Goal: Transaction & Acquisition: Purchase product/service

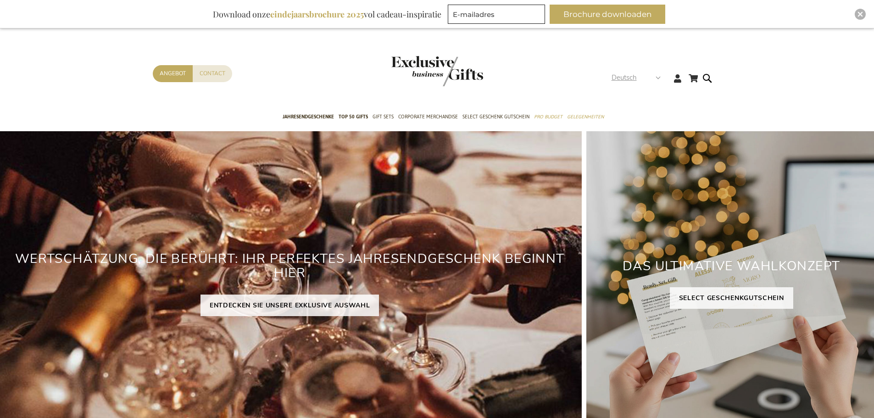
click at [636, 76] on span "Deutsch" at bounding box center [624, 78] width 25 height 11
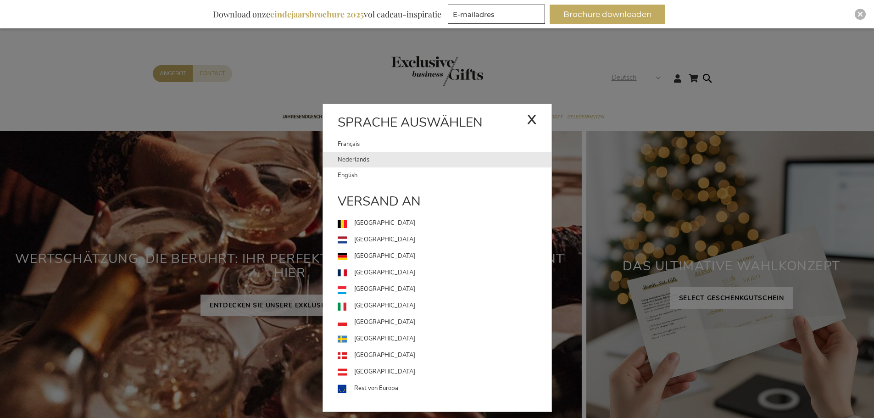
click at [353, 163] on link "Nederlands" at bounding box center [445, 160] width 214 height 16
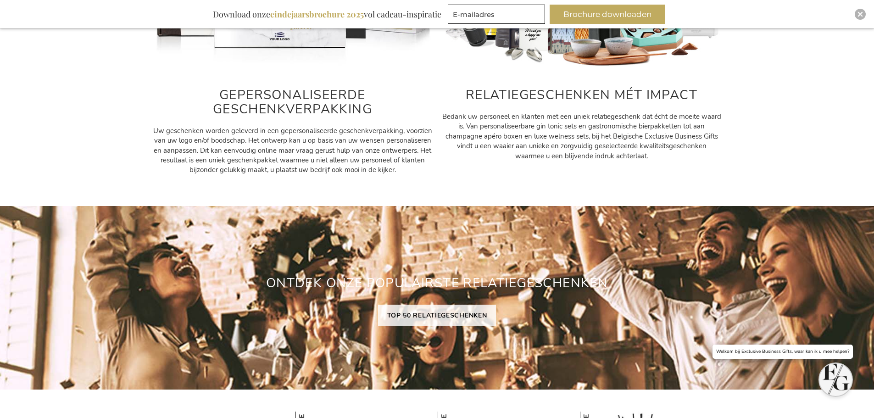
scroll to position [459, 0]
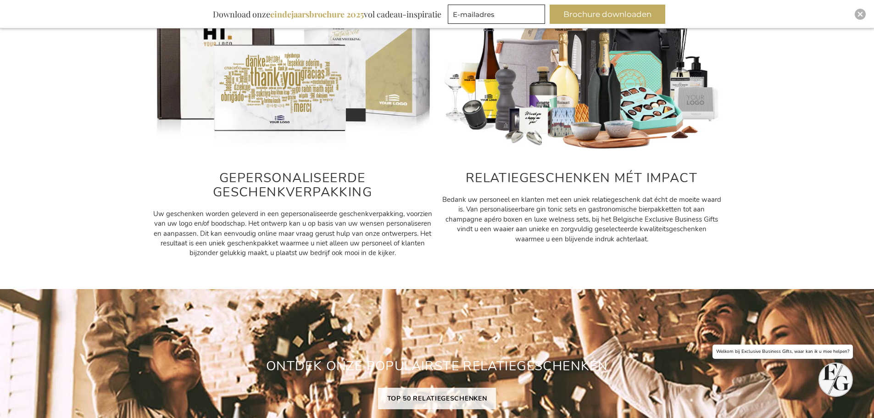
click at [328, 184] on h2 "GEPERSONALISEERDE GESCHENKVERPAKKING" at bounding box center [293, 185] width 280 height 28
click at [318, 246] on span "Uw geschenken worden geleverd in een gepersonaliseerde geschenkverpakking, voor…" at bounding box center [292, 233] width 279 height 49
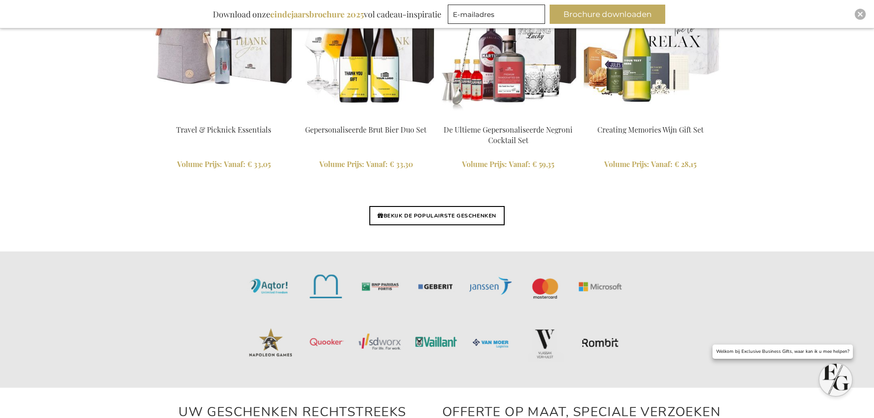
scroll to position [2203, 0]
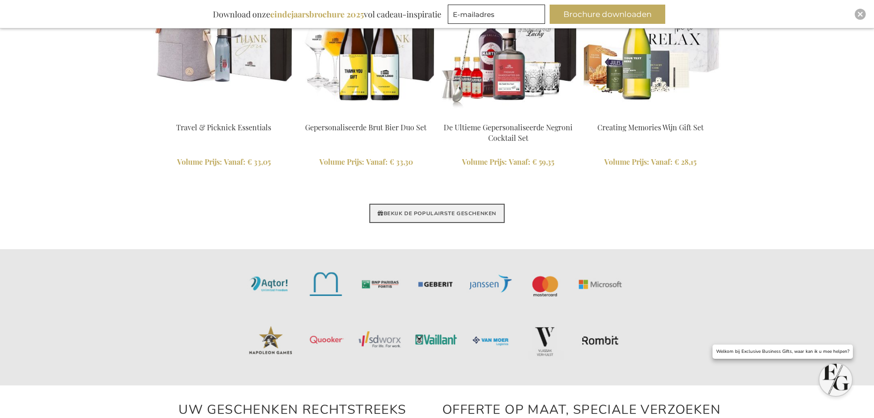
click at [409, 212] on link "BEKIJK DE POPULAIRSTE GESCHENKEN" at bounding box center [436, 213] width 135 height 19
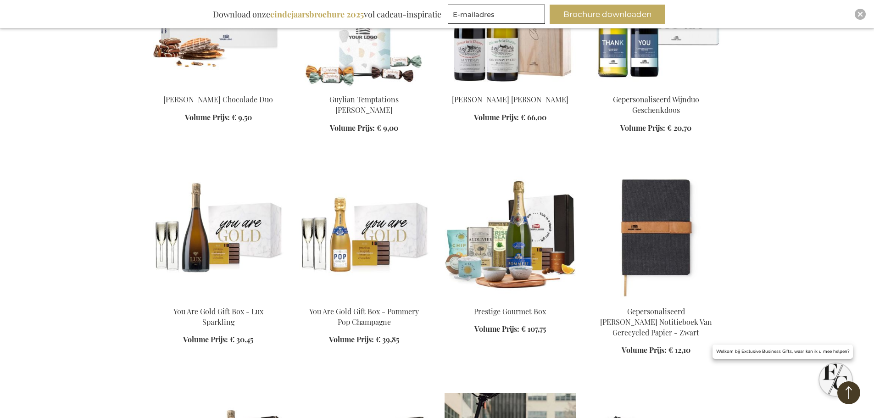
scroll to position [3671, 0]
